Goal: Communication & Community: Answer question/provide support

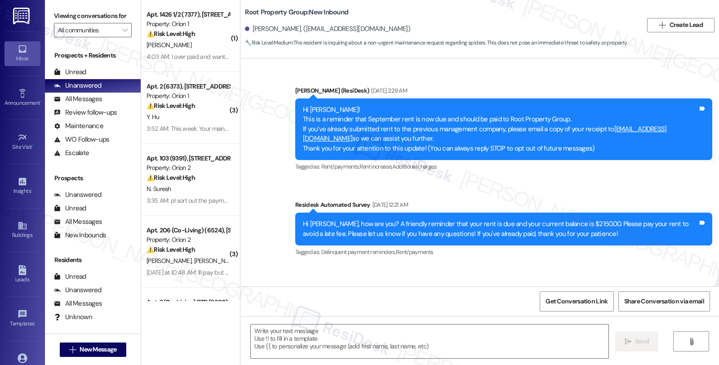
scroll to position [142, 0]
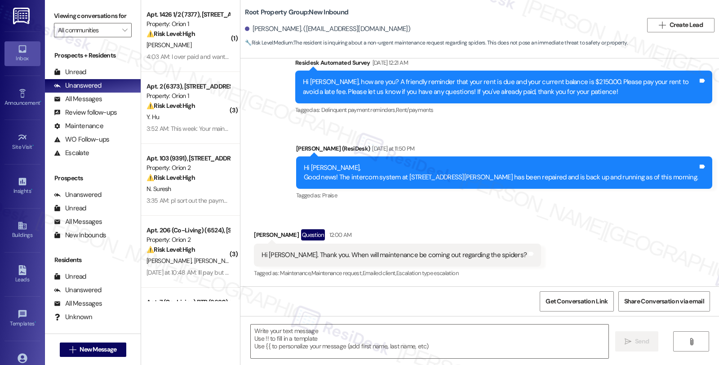
type textarea "Fetching suggested responses. Please feel free to read through the conversation…"
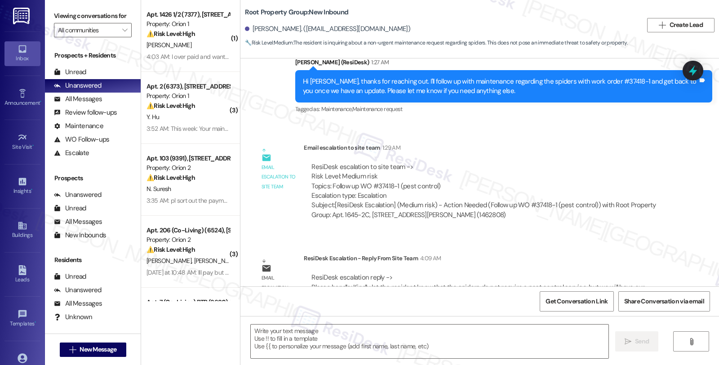
scroll to position [370, 0]
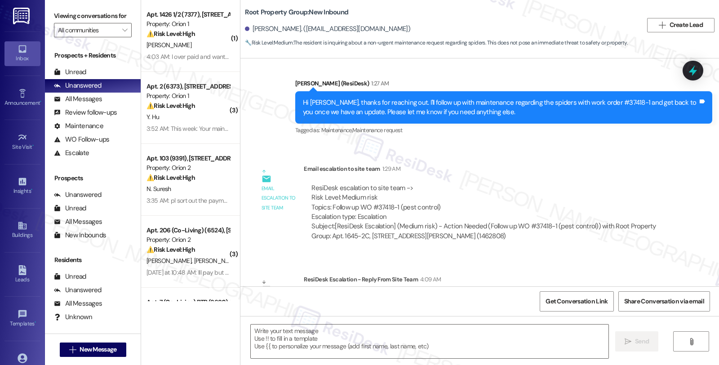
click at [631, 249] on div "Email escalation to site team Email escalation to site team 1:29 AM ResiDesk es…" at bounding box center [462, 205] width 431 height 97
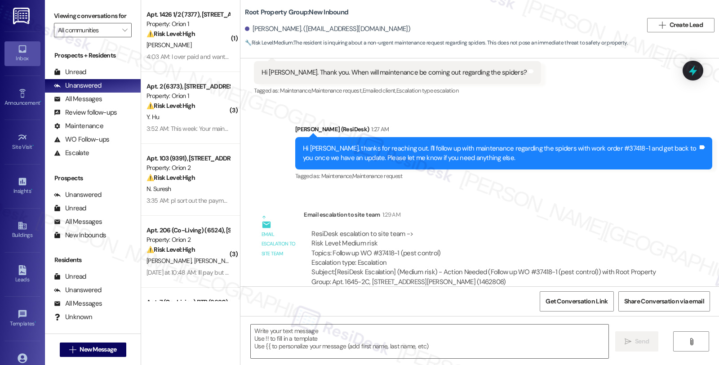
scroll to position [271, 0]
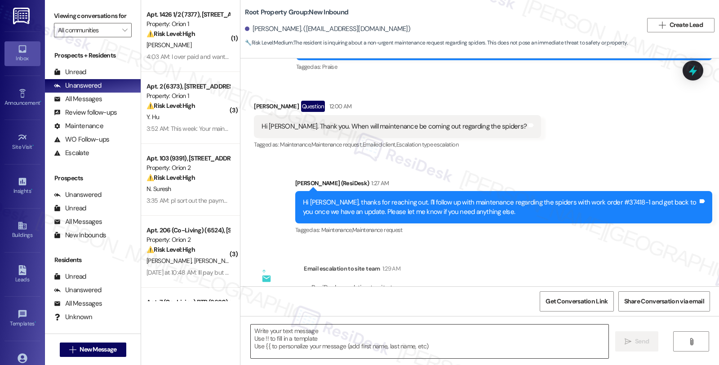
click at [392, 343] on textarea at bounding box center [430, 342] width 358 height 34
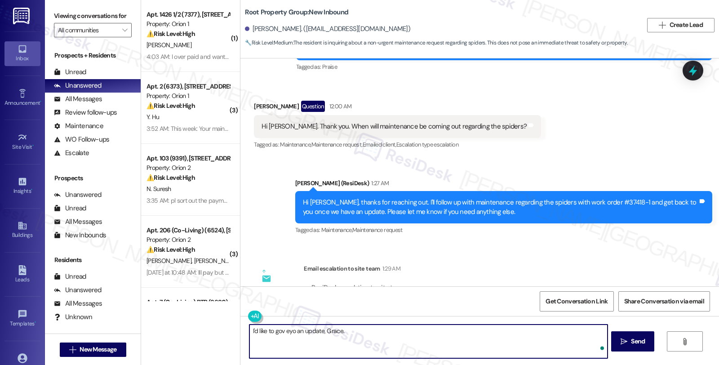
paste textarea "Kindly let the resident know that the spiders do not require a pest control ser…"
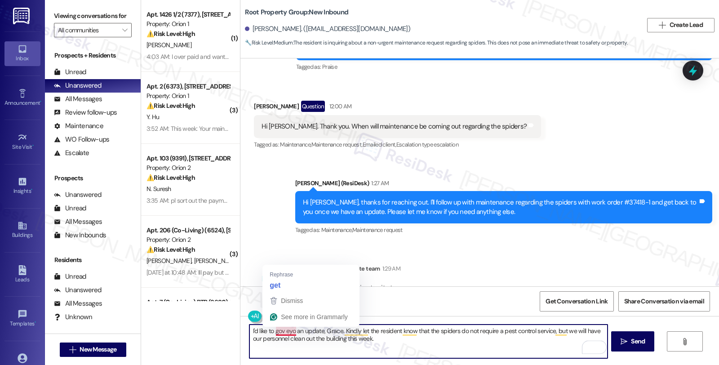
click at [273, 331] on textarea "I'd like to gov eyo an update, Grace. Kindly let the resident know that the spi…" at bounding box center [428, 342] width 358 height 34
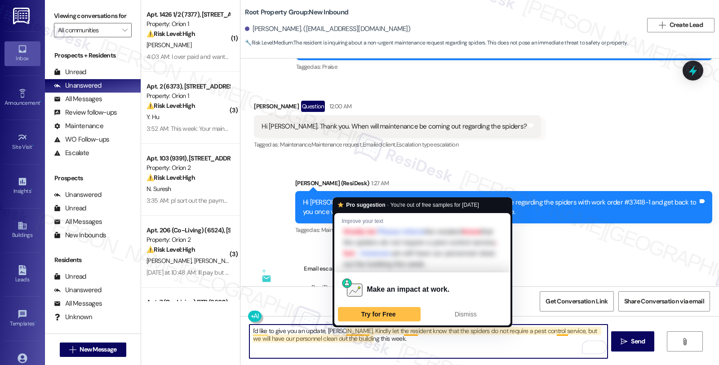
click at [339, 333] on textarea "I'd like to give you an update, [PERSON_NAME]. Kindly let the resident know tha…" at bounding box center [428, 342] width 358 height 34
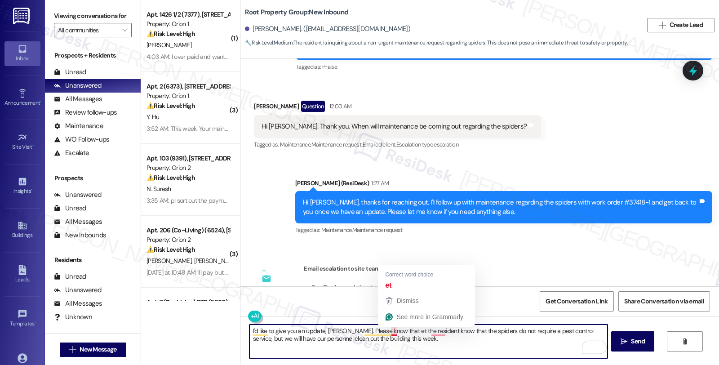
click at [387, 330] on textarea "I'd like to give you an update, [PERSON_NAME]. Please know that et the resident…" at bounding box center [428, 342] width 358 height 34
click at [462, 330] on textarea "I'd like to give you an update, [PERSON_NAME]. Please know that et the resident…" at bounding box center [428, 342] width 358 height 34
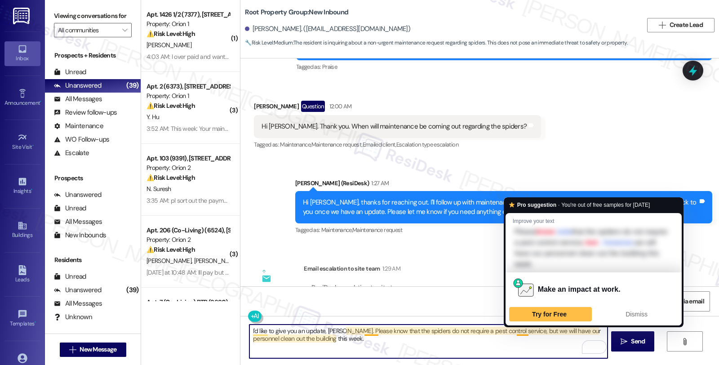
click at [512, 328] on textarea "I'd like to give you an update, [PERSON_NAME]. Please know that the spiders do …" at bounding box center [428, 342] width 358 height 34
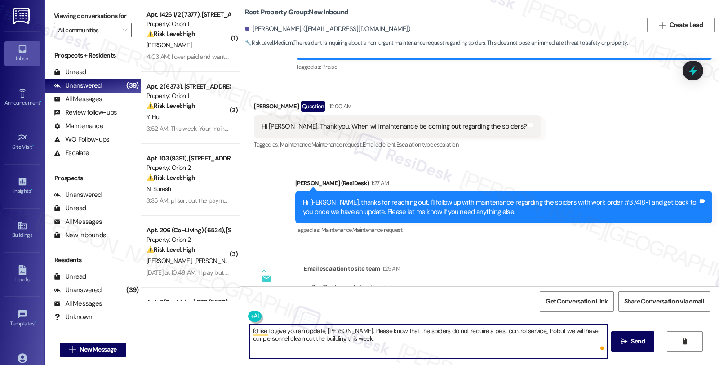
type textarea "I'd like to give you an update, [PERSON_NAME]. Please know that the spiders do …"
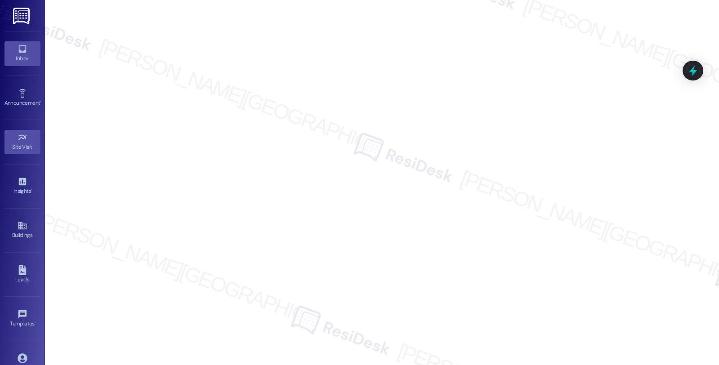
click at [22, 55] on div "Inbox" at bounding box center [22, 58] width 45 height 9
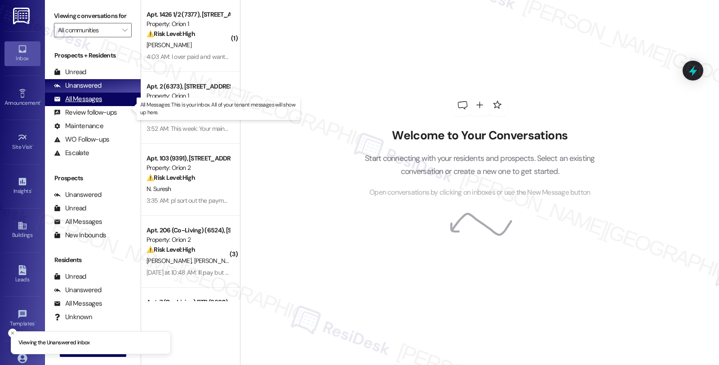
click at [88, 104] on div "All Messages" at bounding box center [78, 98] width 48 height 9
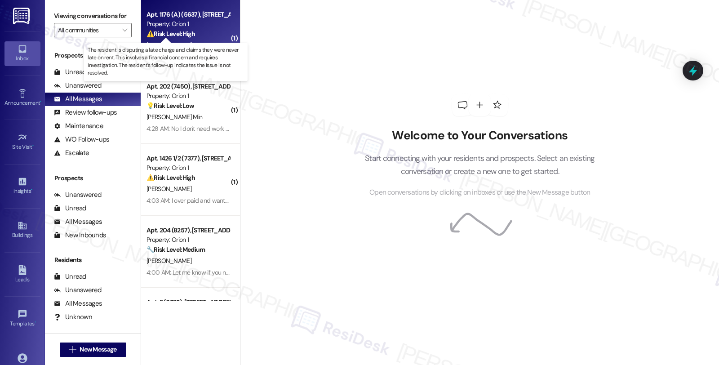
click at [186, 32] on strong "⚠️ Risk Level: High" at bounding box center [171, 34] width 49 height 8
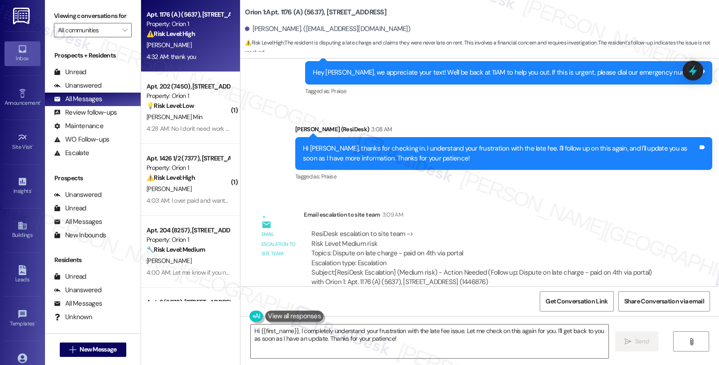
scroll to position [2261, 0]
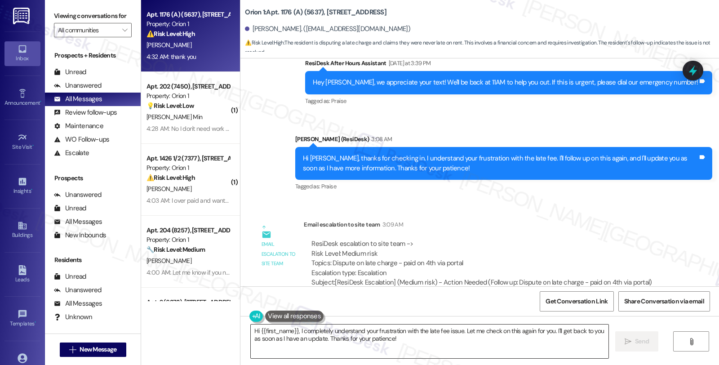
click at [251, 302] on textarea "Hi {{first_name}}, I completely understand your frustration with the late fee i…" at bounding box center [430, 342] width 358 height 34
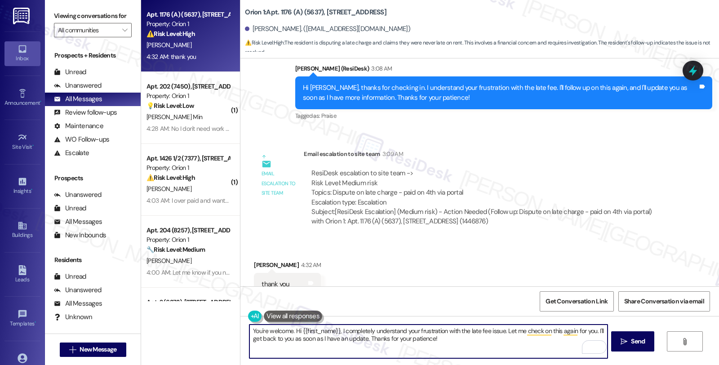
scroll to position [2311, 0]
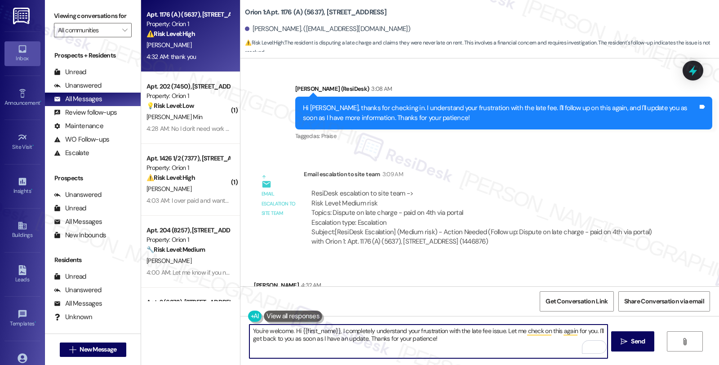
click at [444, 302] on textarea "You're welcome. Hi {{first_name}}, I completely understand your frustration wit…" at bounding box center [428, 342] width 358 height 34
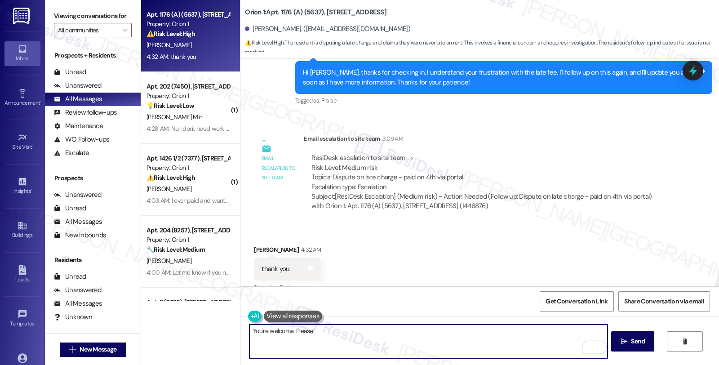
scroll to position [2361, 0]
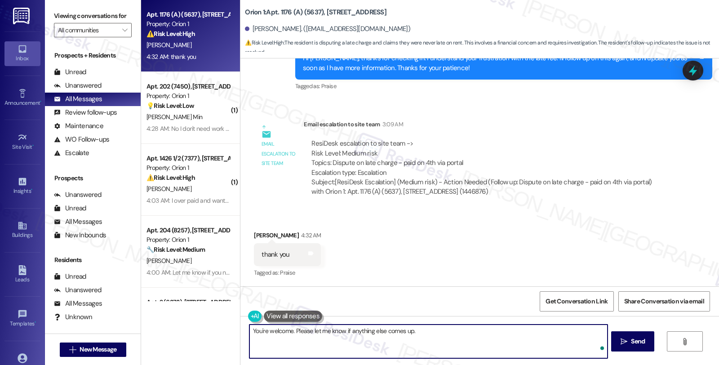
type textarea "You're welcome. Please let me know if anything else comes up."
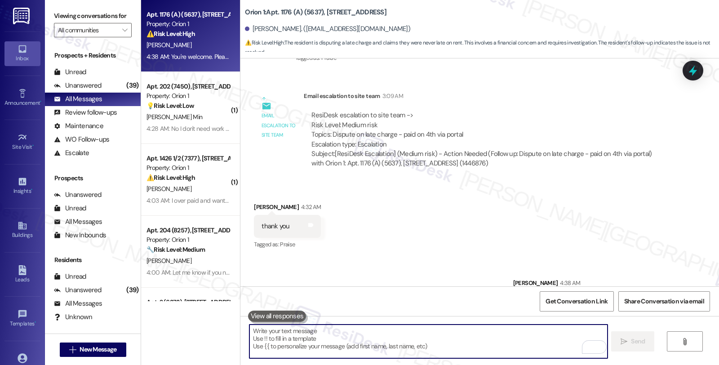
scroll to position [2424, 0]
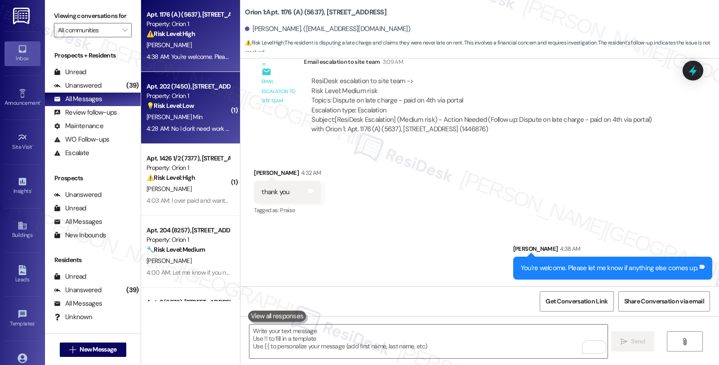
click at [203, 120] on div "J. Min" at bounding box center [188, 116] width 85 height 11
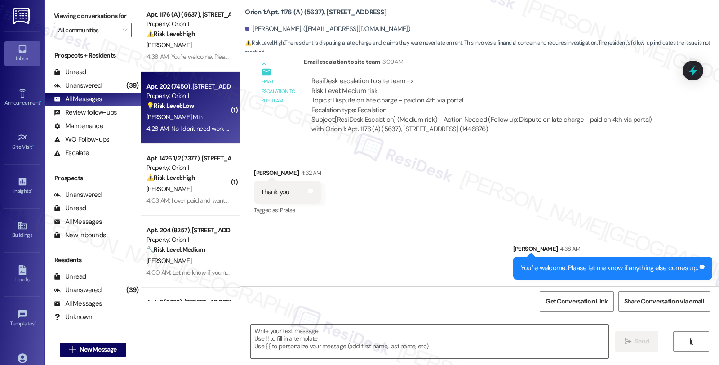
type textarea "Fetching suggested responses. Please feel free to read through the conversation…"
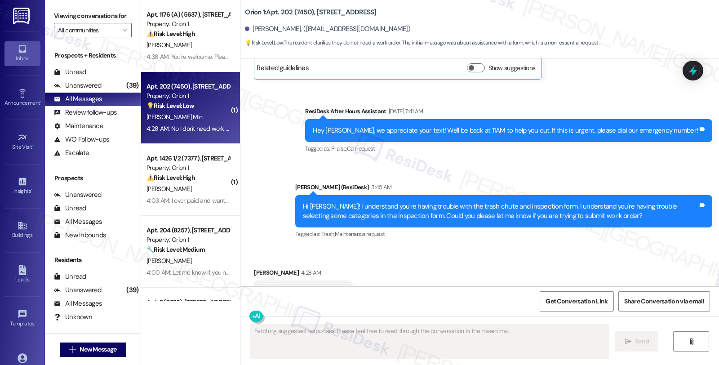
scroll to position [520, 0]
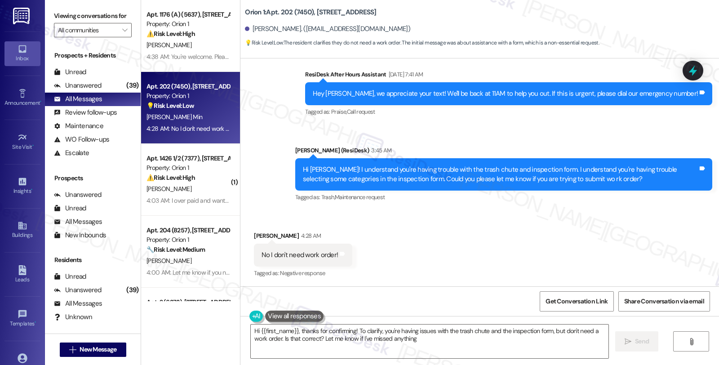
type textarea "Hi {{first_name}}, thanks for confirming! To clarify, you're having issues with…"
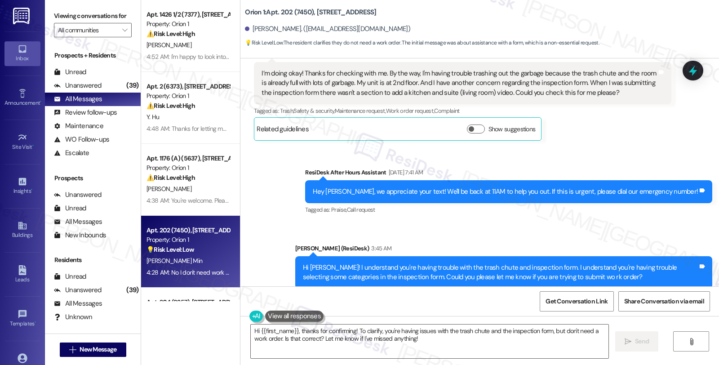
scroll to position [420, 0]
